Goal: Understand process/instructions: Learn how to perform a task or action

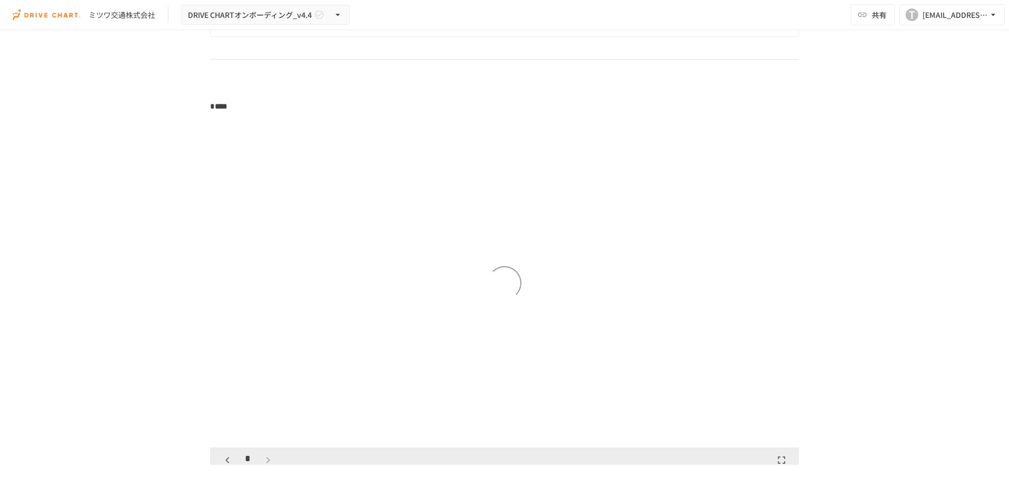
scroll to position [1582, 0]
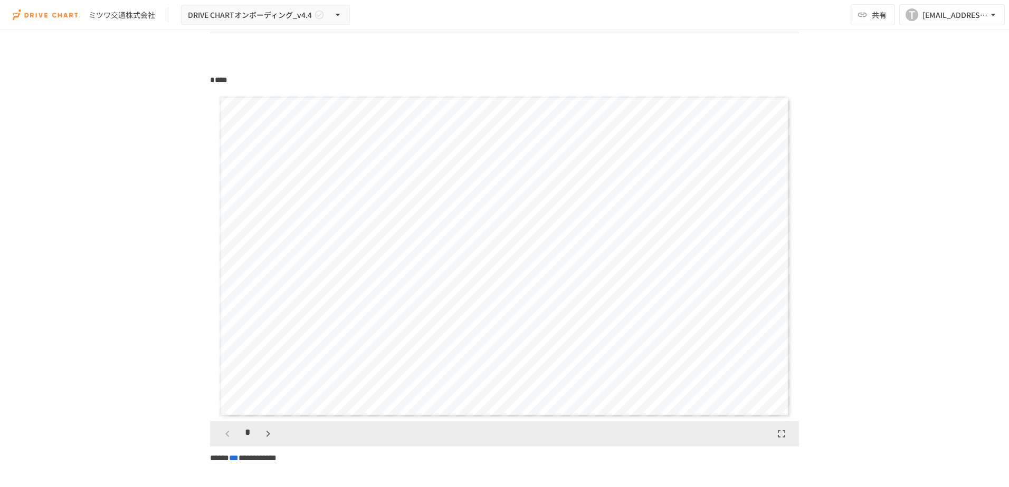
click at [264, 437] on icon "button" at bounding box center [268, 434] width 13 height 13
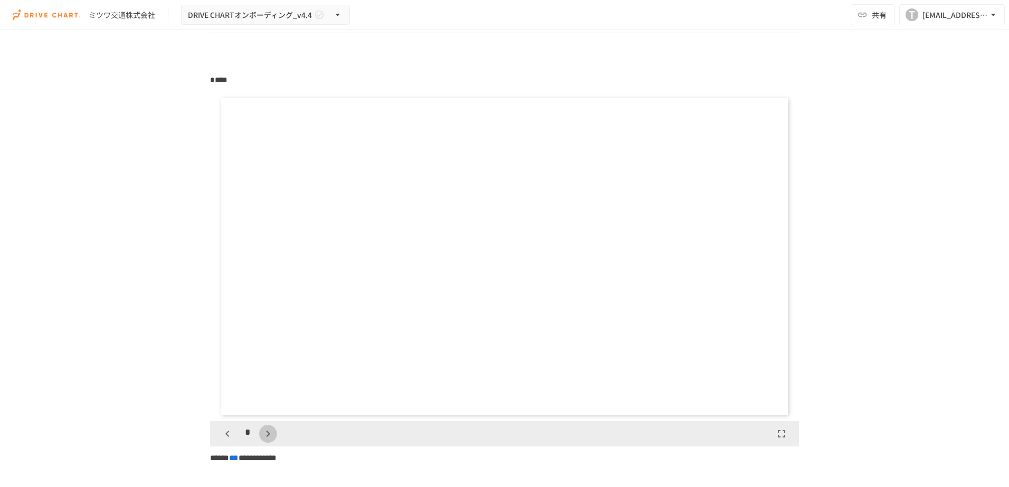
click at [264, 437] on icon "button" at bounding box center [268, 434] width 13 height 13
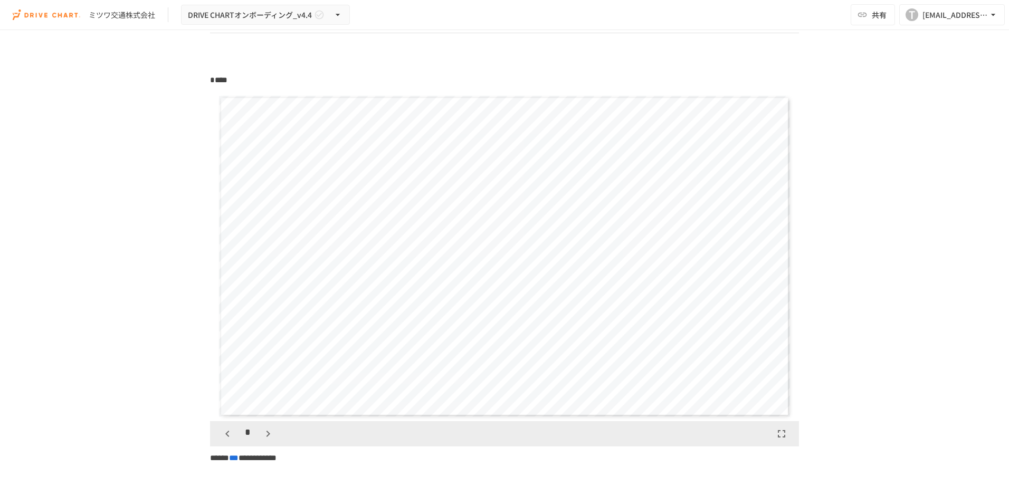
scroll to position [2637, 0]
click at [264, 437] on icon "button" at bounding box center [268, 434] width 13 height 13
click at [267, 437] on icon "button" at bounding box center [273, 434] width 13 height 13
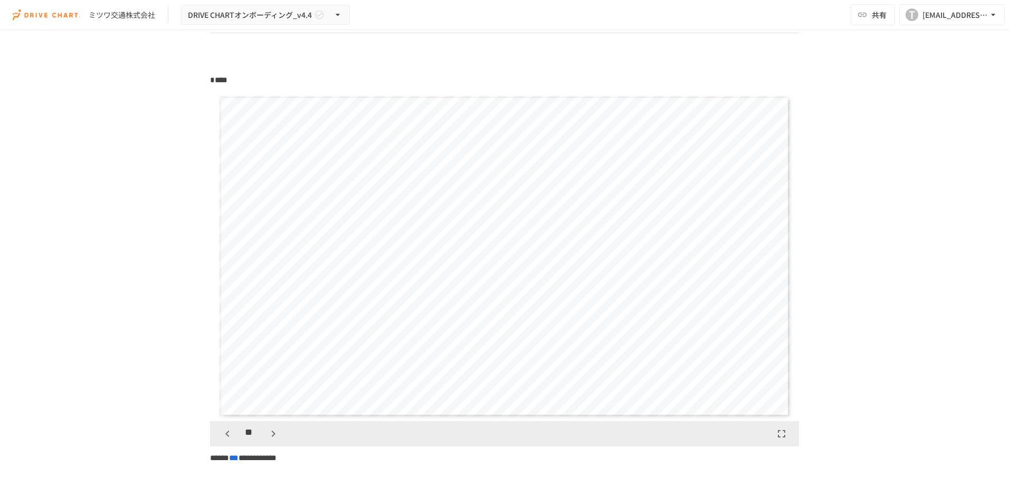
click at [267, 437] on icon "button" at bounding box center [273, 434] width 13 height 13
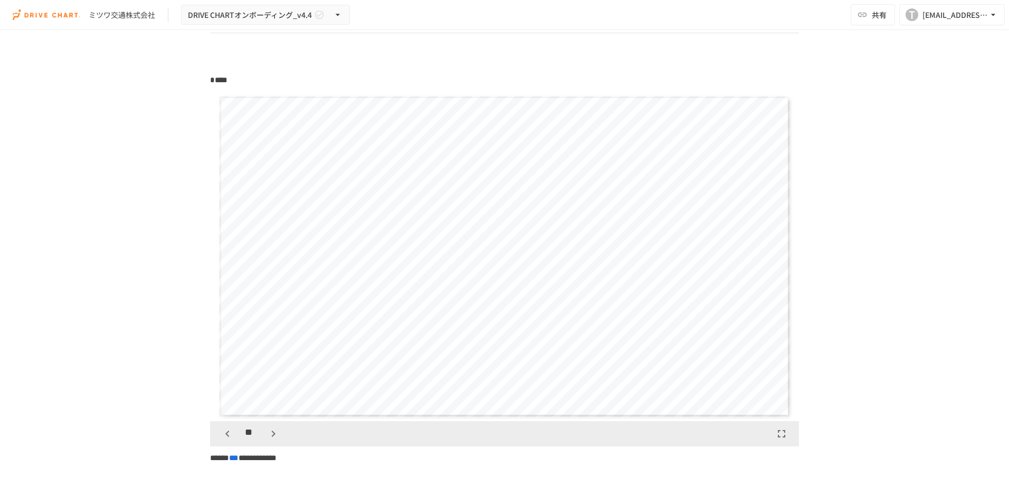
scroll to position [4285, 0]
click at [267, 437] on icon "button" at bounding box center [273, 434] width 13 height 13
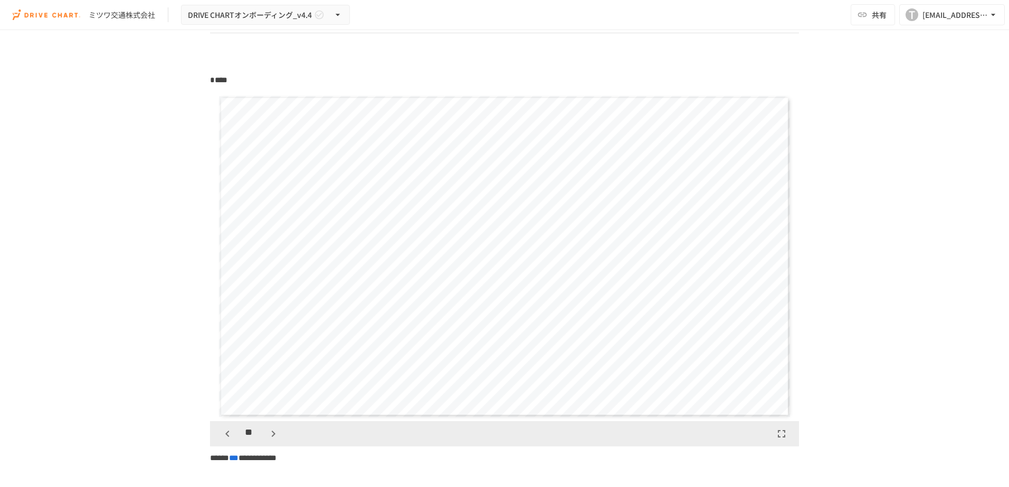
click at [267, 437] on icon "button" at bounding box center [273, 434] width 13 height 13
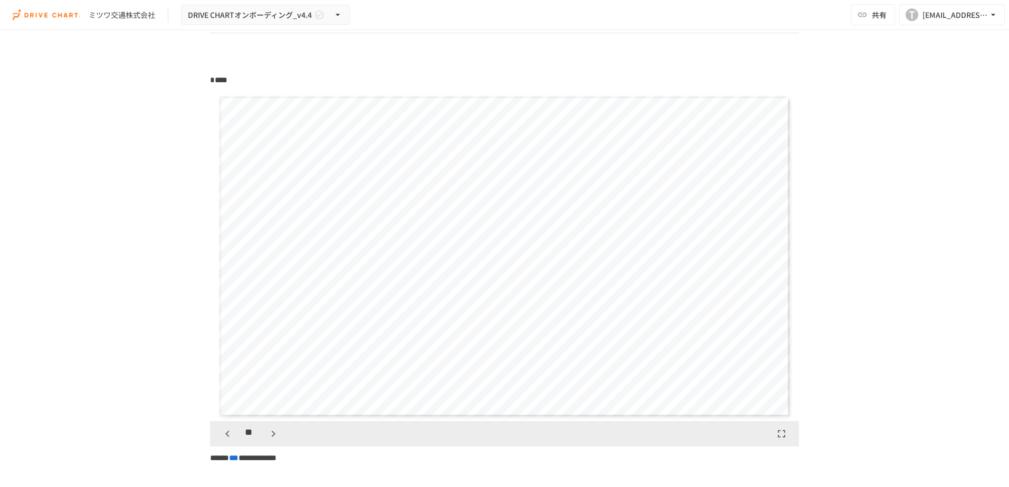
click at [267, 437] on icon "button" at bounding box center [273, 434] width 13 height 13
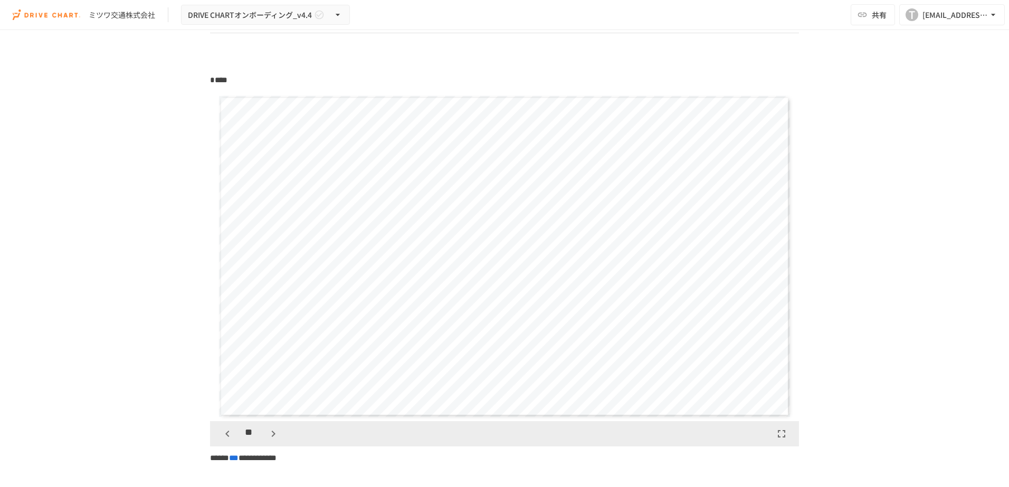
click at [267, 437] on icon "button" at bounding box center [273, 434] width 13 height 13
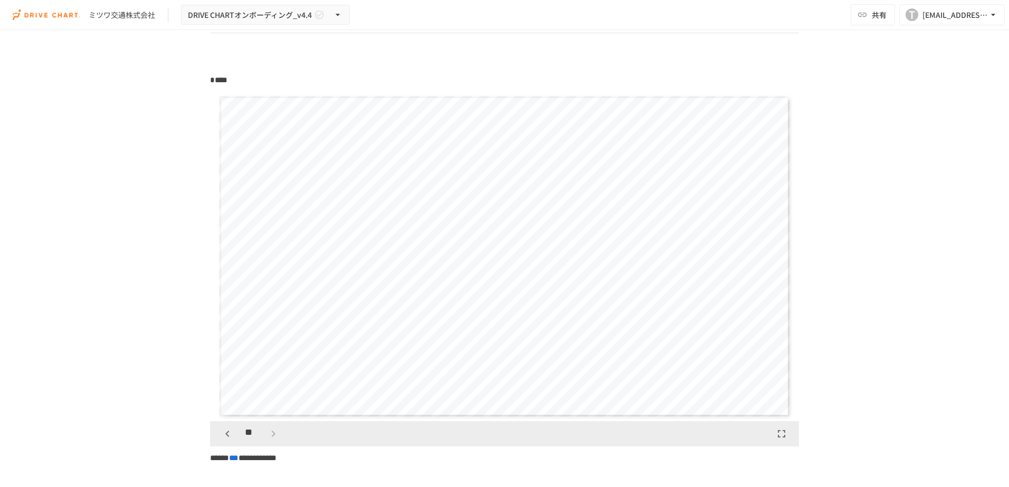
click at [263, 437] on div "**" at bounding box center [250, 434] width 64 height 18
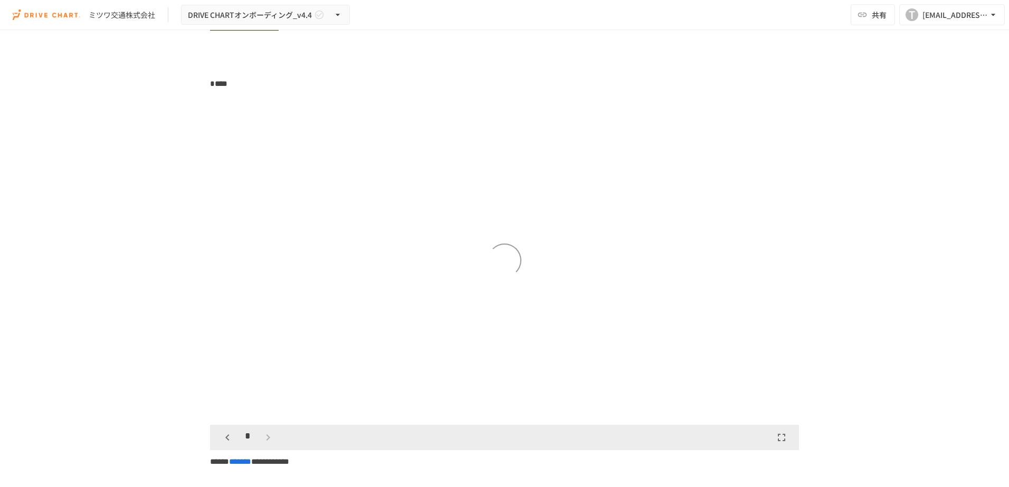
scroll to position [2901, 0]
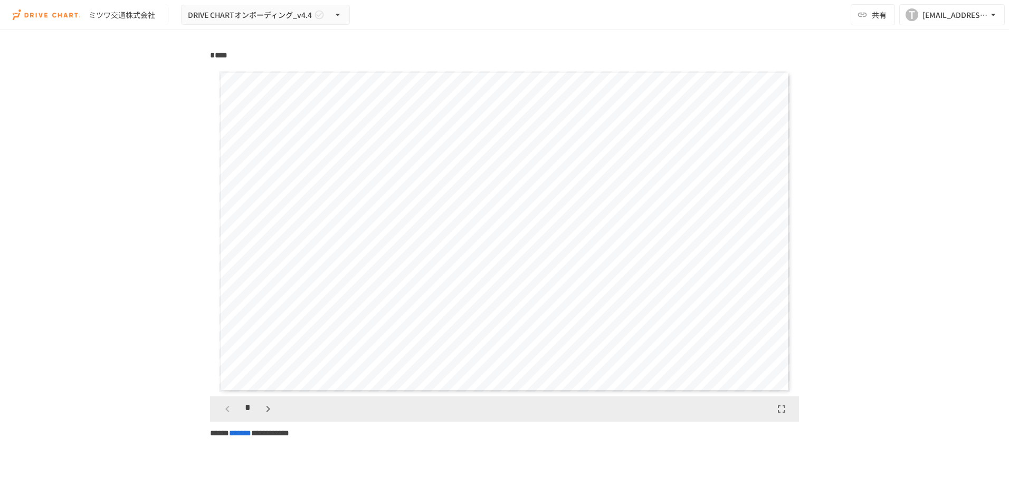
click at [263, 416] on icon "button" at bounding box center [268, 409] width 13 height 13
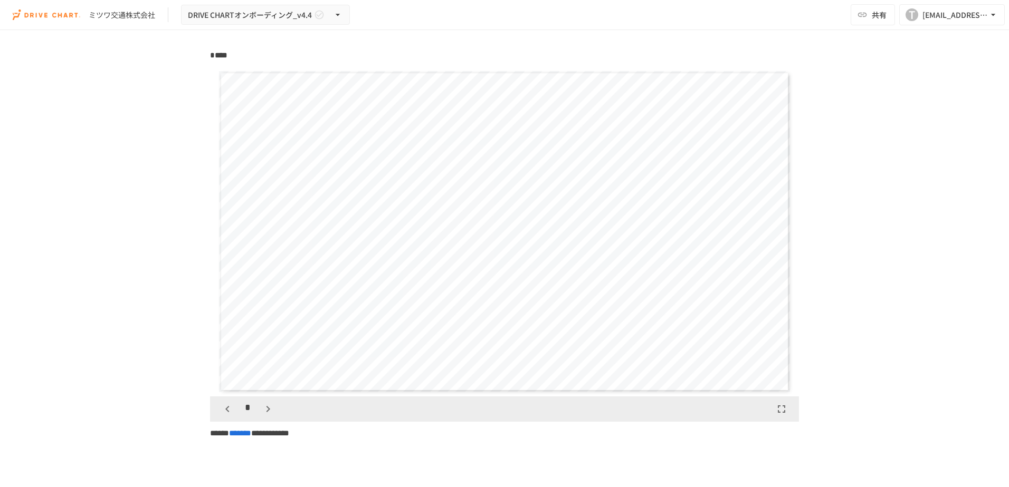
click at [263, 416] on icon "button" at bounding box center [268, 409] width 13 height 13
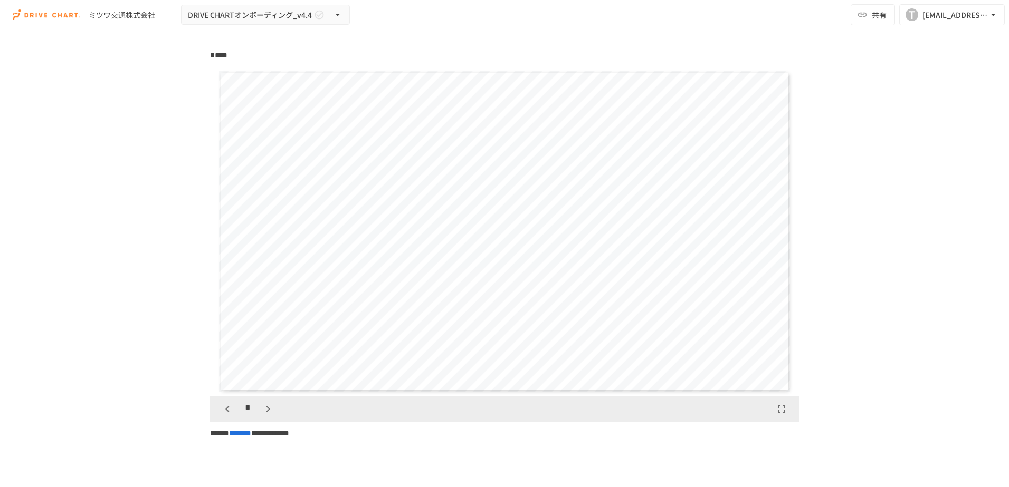
click at [263, 416] on icon "button" at bounding box center [268, 409] width 13 height 13
click at [267, 416] on icon "button" at bounding box center [273, 409] width 13 height 13
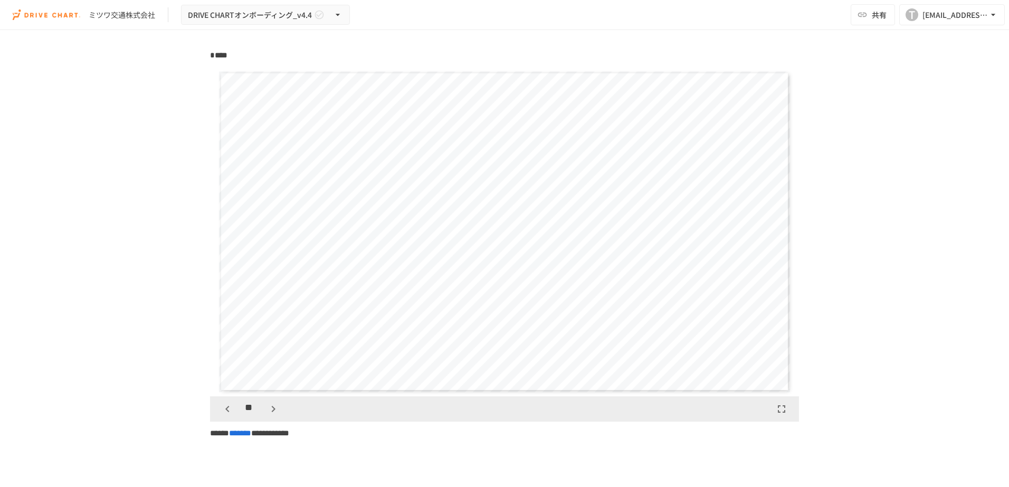
click at [267, 416] on icon "button" at bounding box center [273, 409] width 13 height 13
click at [263, 418] on div "**" at bounding box center [250, 409] width 64 height 18
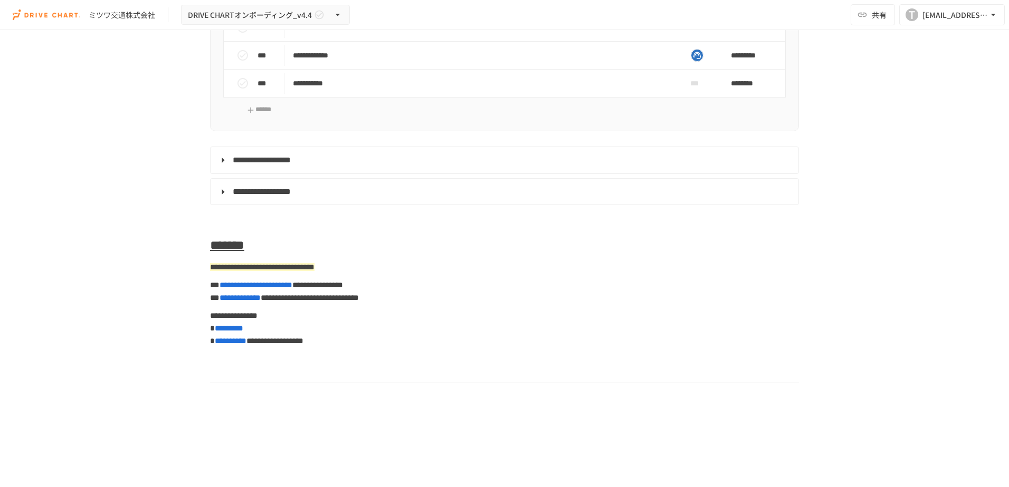
scroll to position [5222, 0]
